Goal: Task Accomplishment & Management: Use online tool/utility

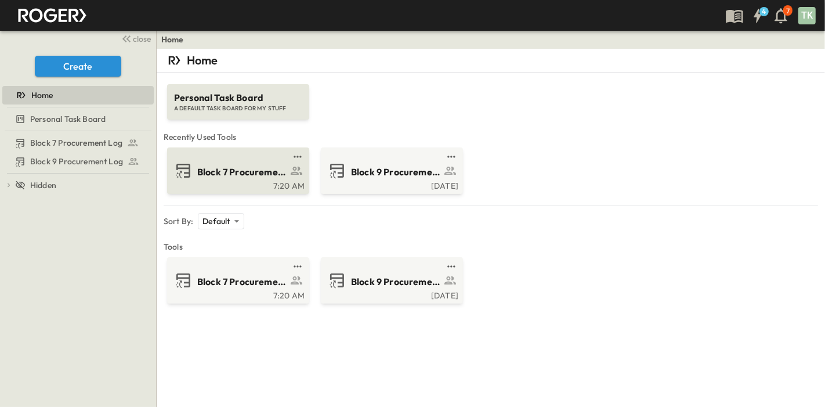
click at [243, 171] on span "Block 7 Procurement Log" at bounding box center [242, 171] width 90 height 13
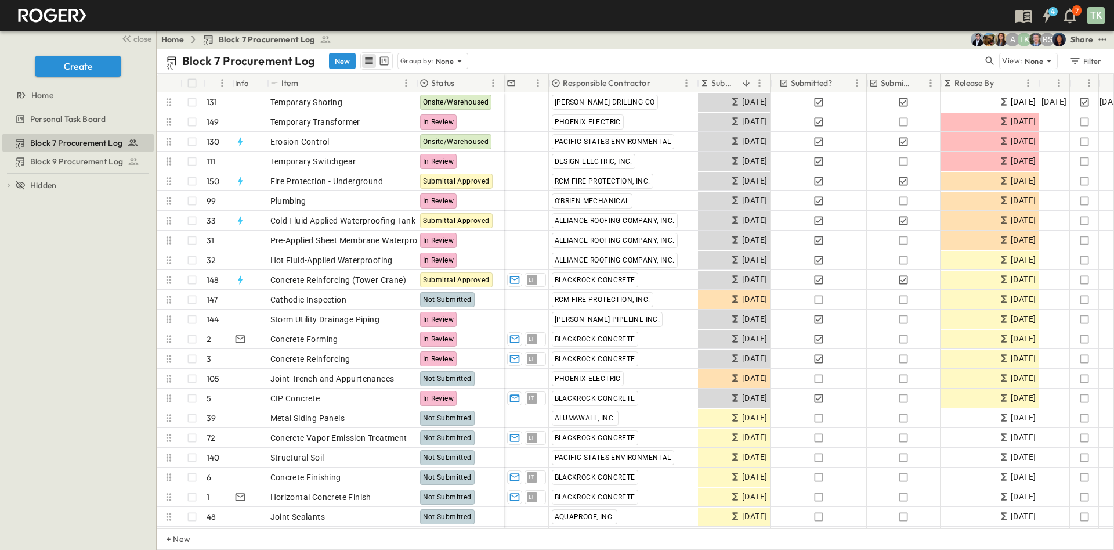
click at [717, 84] on p "Submit By" at bounding box center [725, 83] width 26 height 12
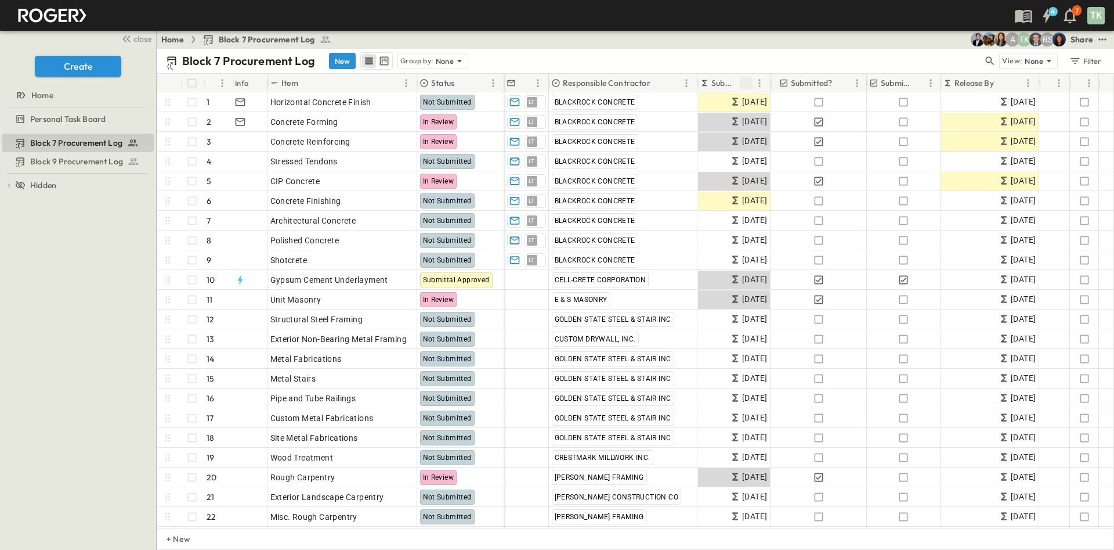
click at [752, 79] on button "Sort" at bounding box center [746, 83] width 13 height 13
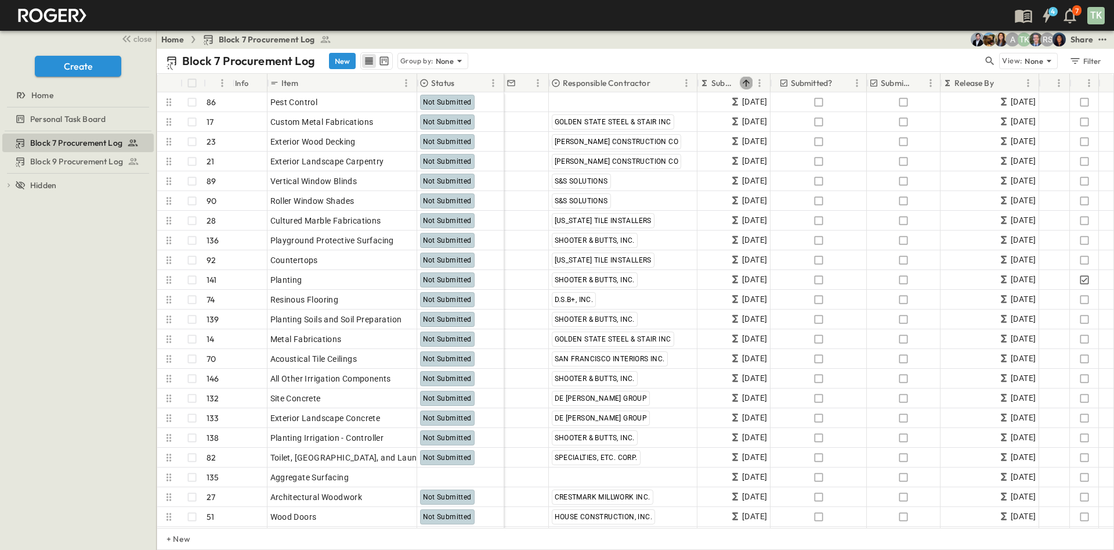
click at [752, 79] on button "Sort" at bounding box center [746, 83] width 13 height 13
